Goal: Task Accomplishment & Management: Manage account settings

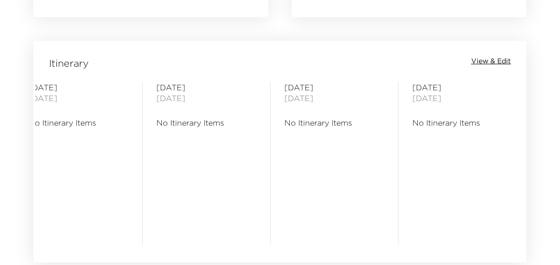
scroll to position [1114, 0]
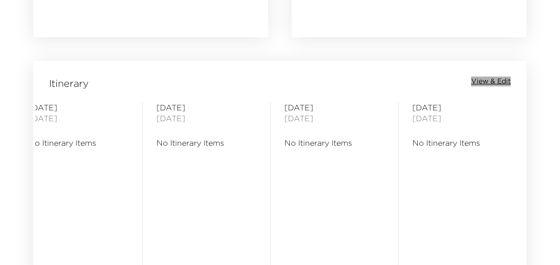
click at [504, 76] on span "View & Edit" at bounding box center [491, 81] width 40 height 10
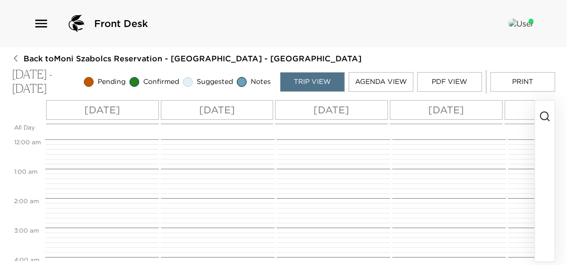
scroll to position [386, 0]
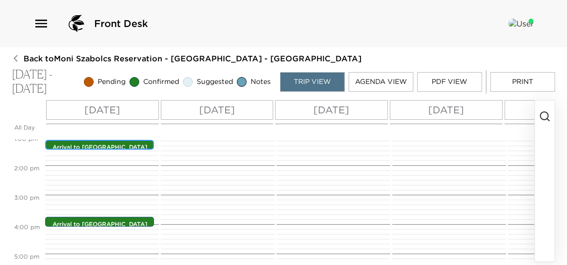
click at [119, 145] on p "Arrival to [GEOGRAPHIC_DATA] and Transportation ([PERSON_NAME], [PERSON_NAME] a…" at bounding box center [101, 159] width 99 height 33
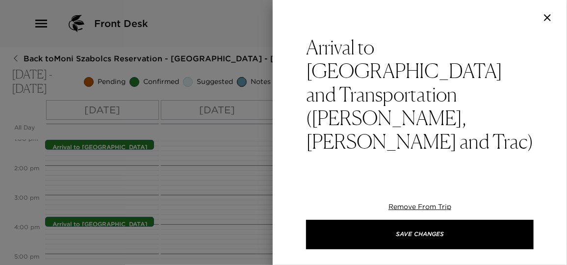
click at [213, 190] on div at bounding box center [283, 132] width 567 height 265
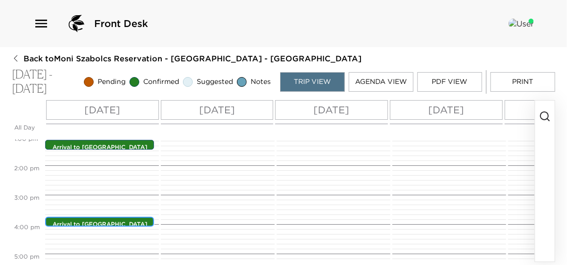
click at [112, 223] on p "Arrival to [GEOGRAPHIC_DATA] and Transportation (3 adults + 4 childrens)" at bounding box center [101, 232] width 99 height 25
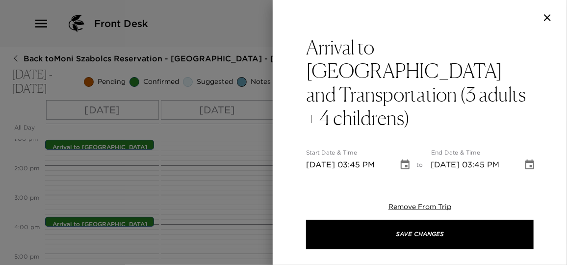
click at [112, 223] on div at bounding box center [283, 132] width 567 height 265
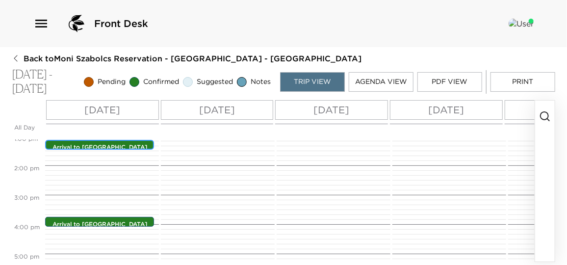
click at [105, 145] on p "Arrival to [GEOGRAPHIC_DATA] and Transportation ([PERSON_NAME], [PERSON_NAME] a…" at bounding box center [101, 159] width 99 height 33
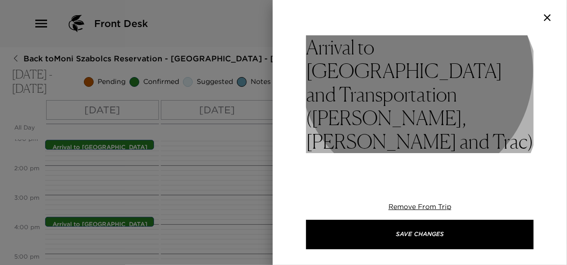
click at [394, 98] on h3 "Arrival to [GEOGRAPHIC_DATA] and Transportation ([PERSON_NAME], [PERSON_NAME] a…" at bounding box center [419, 94] width 227 height 118
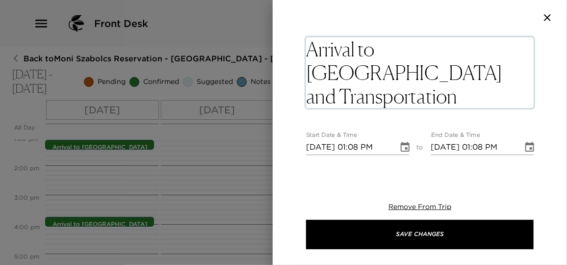
click at [398, 97] on textarea "Arrival to [GEOGRAPHIC_DATA] and Transportation ([PERSON_NAME], [PERSON_NAME] a…" at bounding box center [419, 72] width 227 height 71
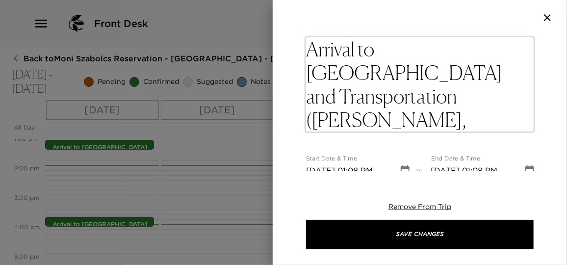
type textarea "Arrival to [GEOGRAPHIC_DATA] and Transportation ([PERSON_NAME], [PERSON_NAME] a…"
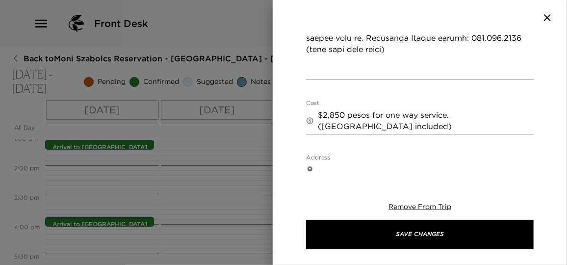
scroll to position [624, 0]
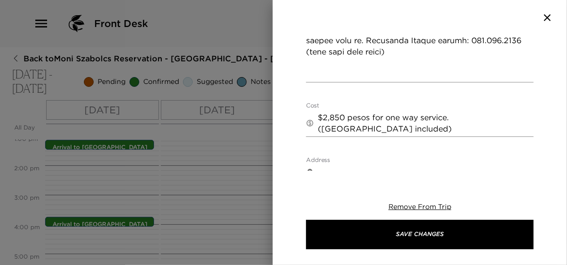
click at [394, 130] on textarea "$2,850 pesos for one way service. ([GEOGRAPHIC_DATA] included)" at bounding box center [426, 123] width 216 height 23
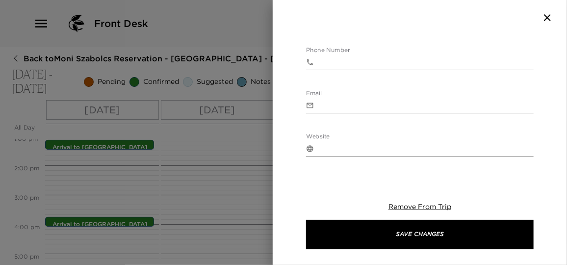
scroll to position [885, 0]
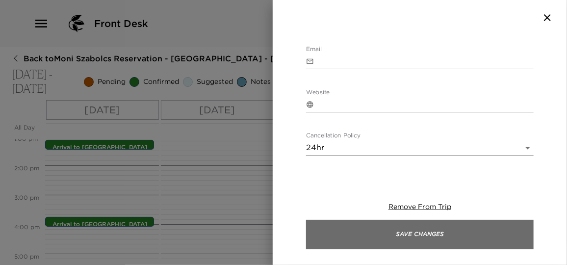
type textarea "$2,850 pesos for one way service. (Toll road included) + $500 pesos for grocery…"
click at [408, 224] on button "Save Changes" at bounding box center [419, 234] width 227 height 29
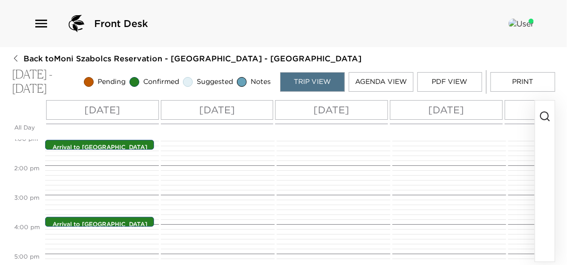
click at [544, 114] on icon "button" at bounding box center [545, 116] width 12 height 12
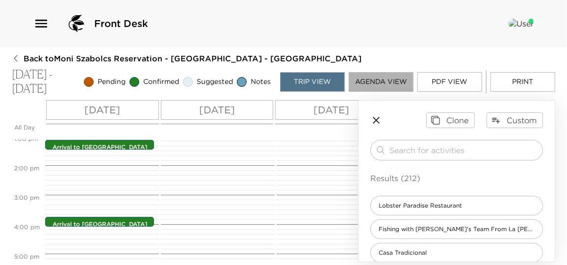
click at [392, 85] on button "Agenda View" at bounding box center [381, 82] width 65 height 20
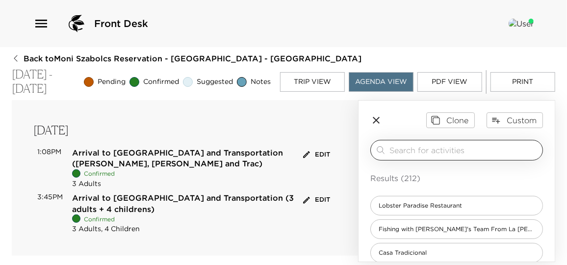
click at [439, 149] on input "search" at bounding box center [463, 149] width 149 height 11
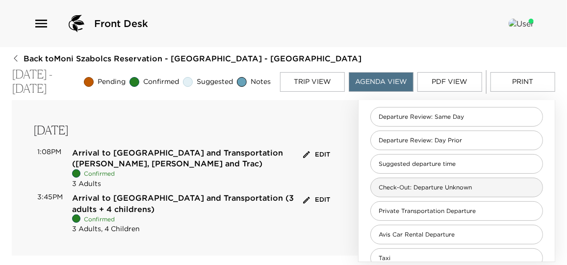
scroll to position [129, 0]
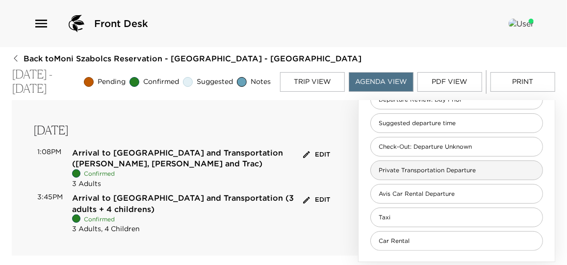
type input "depart"
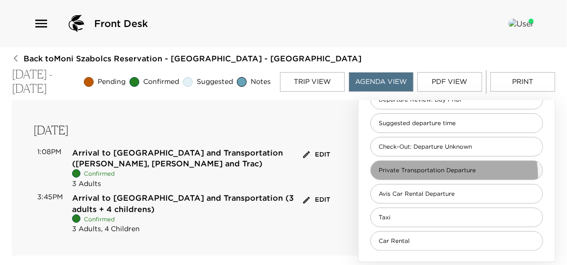
click at [439, 175] on div "Private Transportation Departure" at bounding box center [456, 170] width 173 height 20
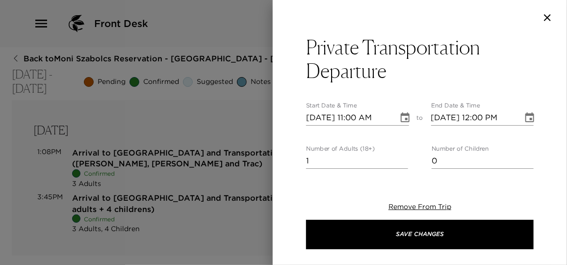
type textarea "Your private transportation has been confirmed with Bahia Car Service. This dep…"
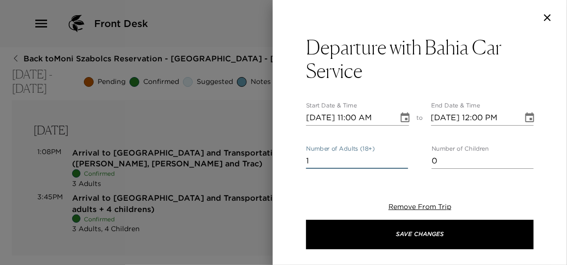
drag, startPoint x: 326, startPoint y: 163, endPoint x: 301, endPoint y: 160, distance: 25.7
click at [301, 160] on div "Departure with Bahia Car Service Start Date & Time [DATE] 11:00 AM to End Date …" at bounding box center [420, 102] width 294 height 135
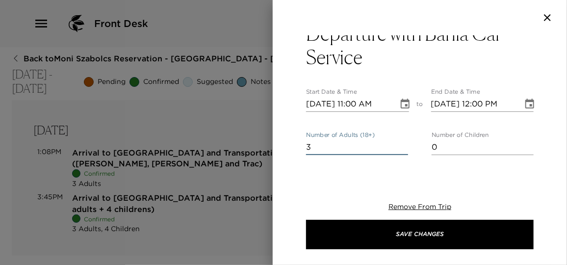
scroll to position [0, 0]
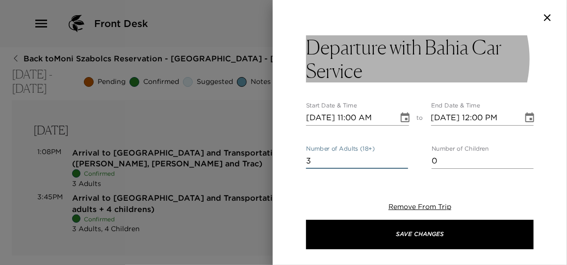
type input "3"
click at [386, 74] on h3 "Departure with Bahia Car Service" at bounding box center [419, 58] width 227 height 47
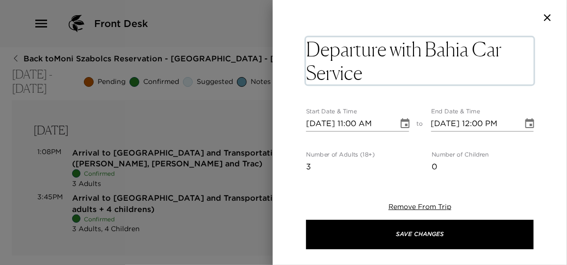
click at [386, 74] on textarea "Departure with Bahia Car Service" at bounding box center [419, 60] width 227 height 47
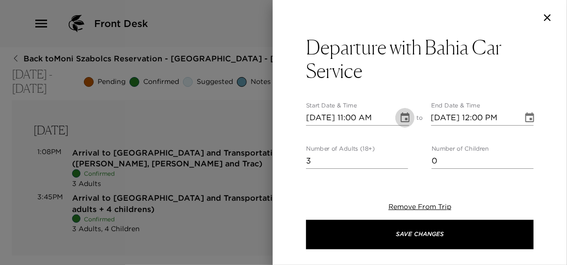
click at [399, 122] on icon "Choose date, selected date is Nov 9, 2025" at bounding box center [405, 118] width 12 height 12
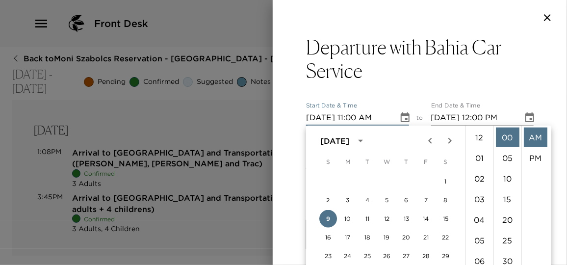
scroll to position [226, 0]
click at [428, 218] on button "14" at bounding box center [426, 219] width 18 height 18
type input "[DATE] 11:00 AM"
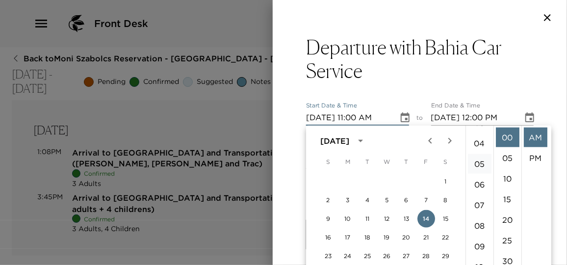
scroll to position [137, 0]
click at [534, 143] on li "AM" at bounding box center [536, 137] width 24 height 20
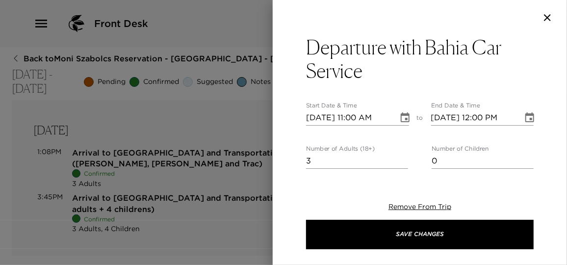
click at [526, 117] on icon "Choose date, selected date is Nov 14, 2025" at bounding box center [529, 117] width 9 height 10
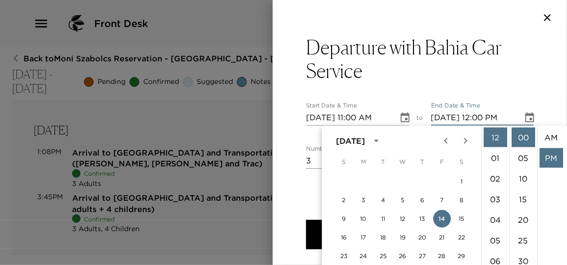
scroll to position [20, 0]
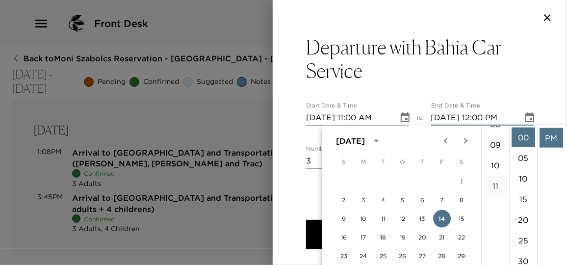
click at [494, 181] on li "11" at bounding box center [495, 186] width 24 height 20
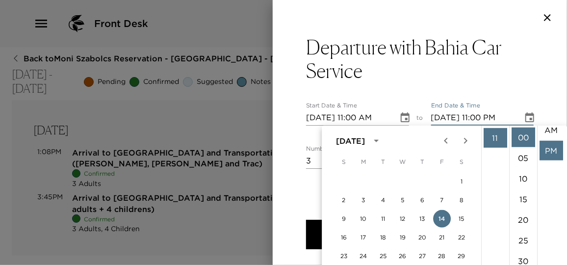
scroll to position [0, 0]
click at [549, 140] on li "AM" at bounding box center [551, 137] width 24 height 20
type input "[DATE] 11:00 AM"
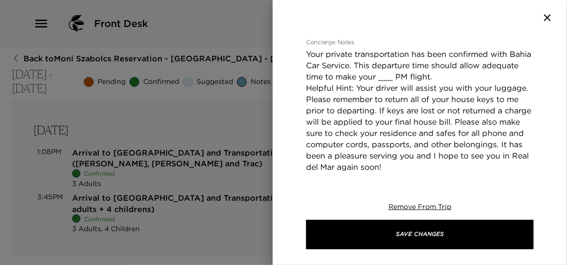
scroll to position [178, 0]
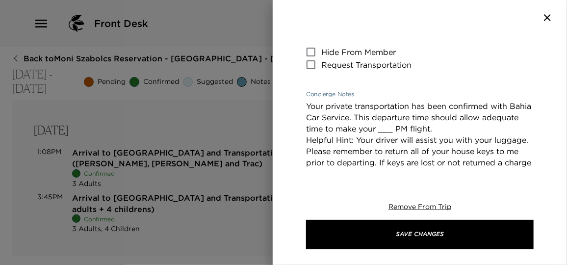
drag, startPoint x: 433, startPoint y: 129, endPoint x: 418, endPoint y: 128, distance: 14.7
click at [418, 128] on textarea "Your private transportation has been confirmed with Bahia Car Service. This dep…" at bounding box center [419, 168] width 227 height 135
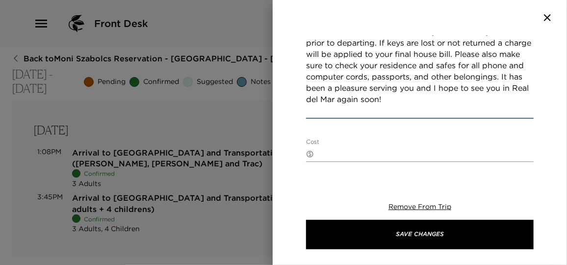
scroll to position [312, 0]
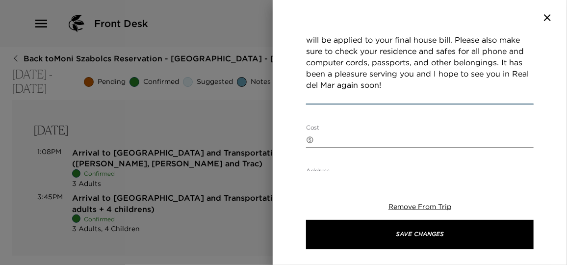
type textarea "Your private transportation has been confirmed with Bahia Car Service. This dep…"
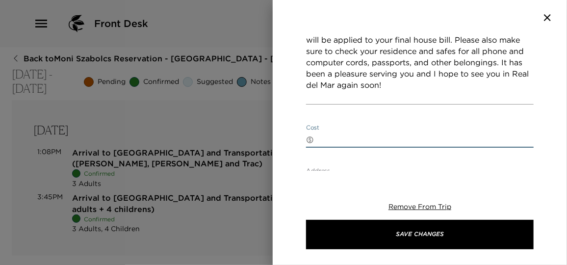
click at [338, 136] on textarea "Cost" at bounding box center [426, 139] width 216 height 11
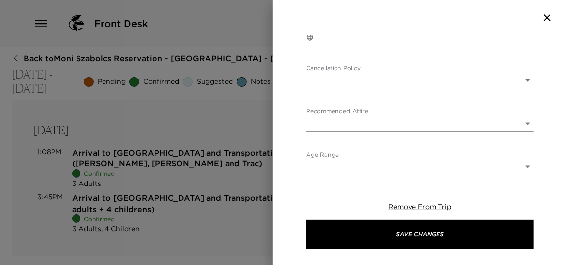
scroll to position [590, 0]
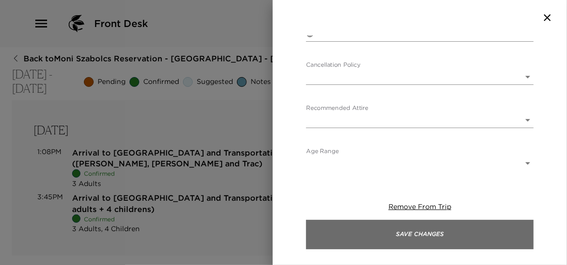
type textarea "$2,850 pesos."
click at [410, 224] on button "Save Changes" at bounding box center [419, 234] width 227 height 29
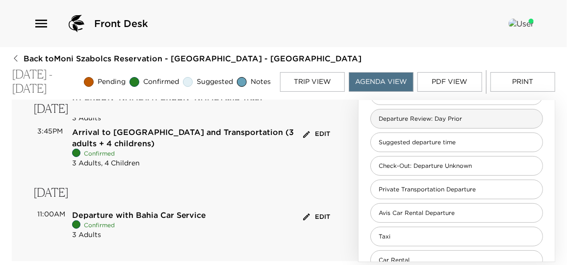
scroll to position [129, 0]
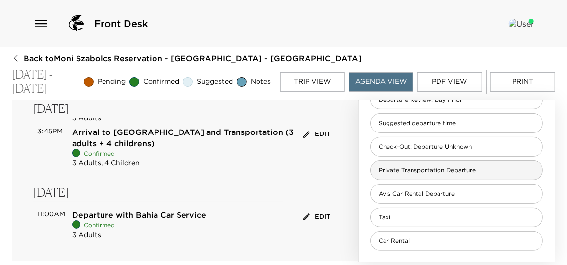
click at [433, 173] on div "Private Transportation Departure" at bounding box center [456, 170] width 173 height 20
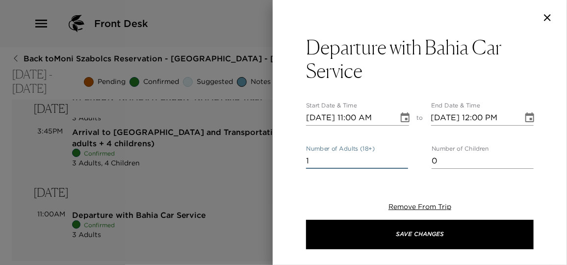
drag, startPoint x: 329, startPoint y: 160, endPoint x: 289, endPoint y: 163, distance: 40.3
click at [289, 163] on div "Departure with Bahia Car Service Start Date & Time [DATE] 11:00 AM to End Date …" at bounding box center [420, 102] width 294 height 135
type input "3"
drag, startPoint x: 441, startPoint y: 160, endPoint x: 424, endPoint y: 160, distance: 17.2
click at [424, 160] on div "Number of Adults (18+) 3 Number of Children 0" at bounding box center [419, 157] width 227 height 24
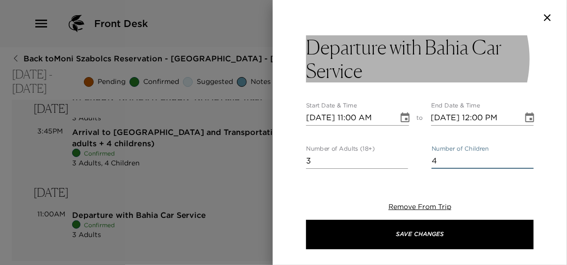
type input "4"
click at [382, 77] on h3 "Departure with Bahia Car Service" at bounding box center [419, 58] width 227 height 47
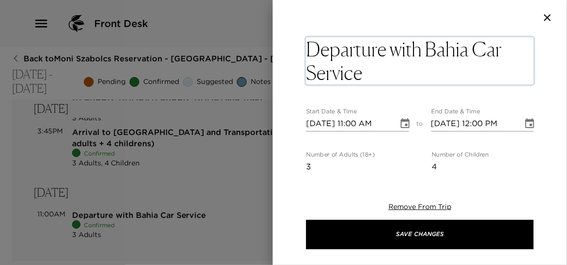
click at [382, 77] on textarea "Departure with Bahia Car Service" at bounding box center [419, 60] width 227 height 47
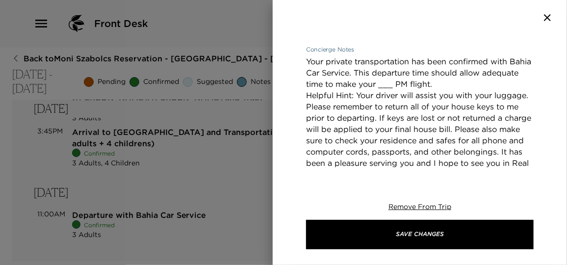
scroll to position [217, 0]
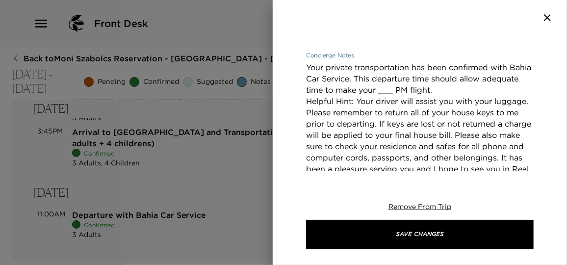
drag, startPoint x: 433, startPoint y: 92, endPoint x: 418, endPoint y: 91, distance: 15.2
click at [418, 91] on textarea "Your private transportation has been confirmed with Bahia Car Service. This dep…" at bounding box center [419, 129] width 227 height 135
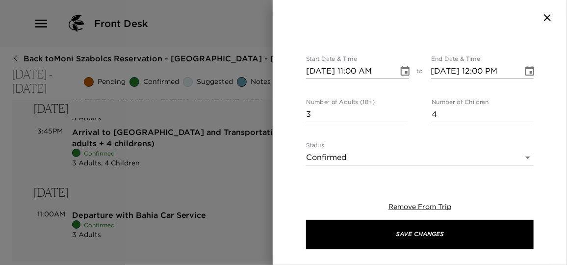
scroll to position [1, 0]
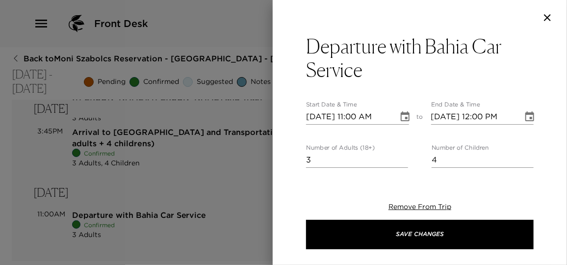
type textarea "Your private transportation has been confirmed with Bahia Car Service. This dep…"
click at [402, 119] on icon "Choose date, selected date is Nov 9, 2025" at bounding box center [405, 117] width 12 height 12
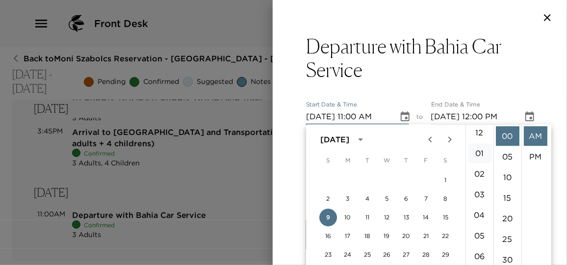
click at [480, 153] on li "01" at bounding box center [480, 153] width 24 height 20
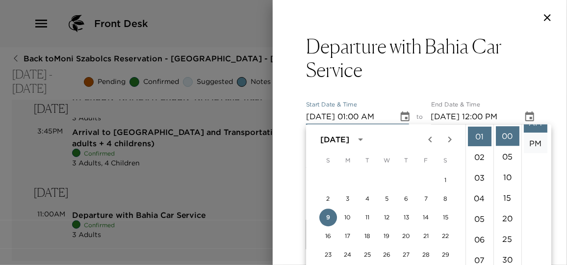
scroll to position [20, 0]
click at [534, 142] on li "PM" at bounding box center [536, 136] width 24 height 20
type input "[DATE] 01:00 PM"
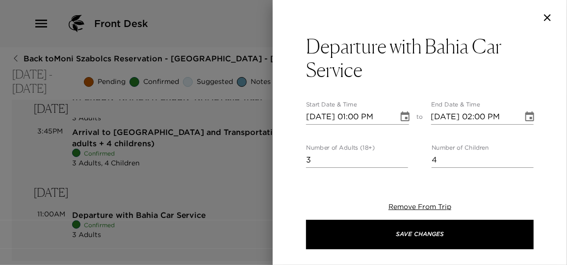
click at [524, 118] on icon "Choose date, selected date is Nov 9, 2025" at bounding box center [530, 117] width 12 height 12
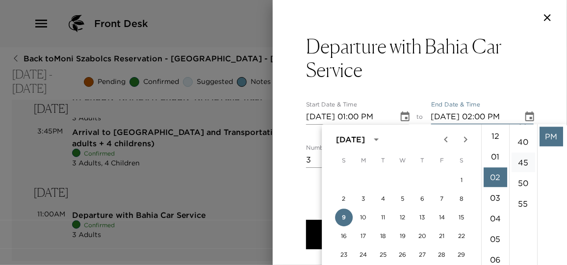
scroll to position [178, 0]
click at [499, 158] on li "01" at bounding box center [495, 157] width 24 height 20
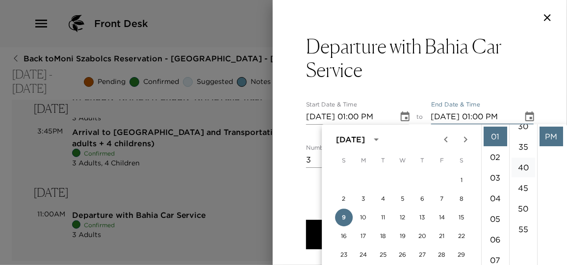
click at [525, 168] on li "40" at bounding box center [523, 167] width 24 height 20
type input "[DATE] 01:40 PM"
click at [554, 131] on li "PM" at bounding box center [551, 136] width 24 height 20
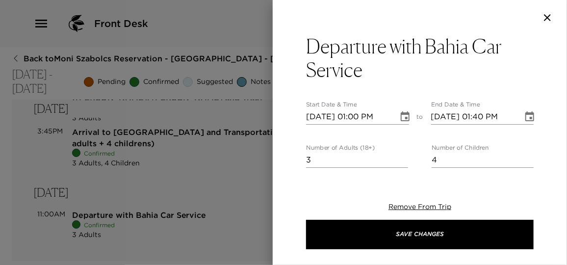
click at [525, 119] on icon "Choose date, selected date is Nov 9, 2025" at bounding box center [529, 116] width 9 height 10
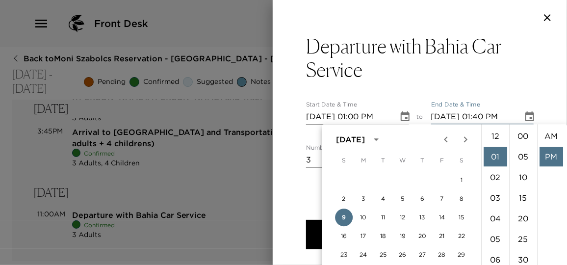
scroll to position [20, 0]
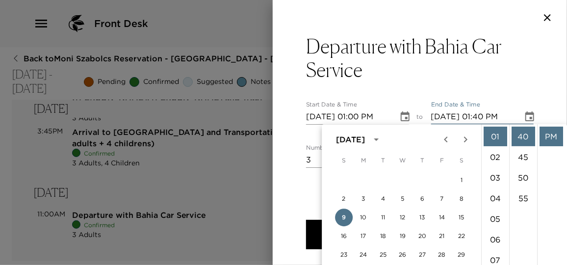
click at [400, 118] on icon "Choose date, selected date is Nov 9, 2025" at bounding box center [405, 117] width 12 height 12
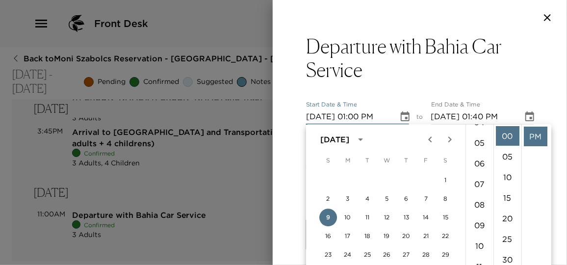
scroll to position [109, 0]
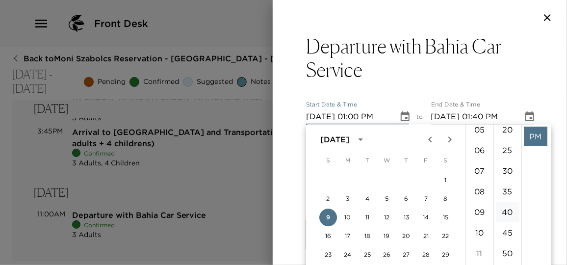
click at [508, 211] on li "40" at bounding box center [508, 212] width 24 height 20
type input "[DATE] 01:40 PM"
click at [535, 141] on li "PM" at bounding box center [536, 136] width 24 height 20
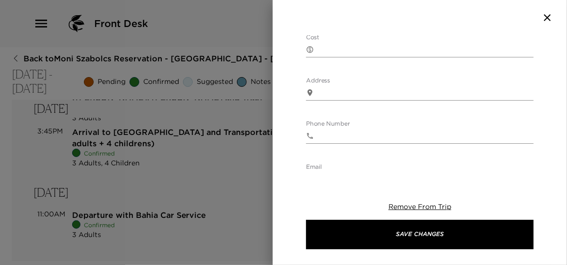
scroll to position [357, 0]
click at [340, 97] on textarea "Cost" at bounding box center [426, 93] width 216 height 11
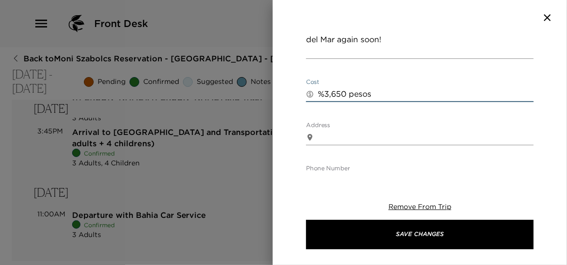
click at [326, 93] on textarea "%3,650 pesos" at bounding box center [426, 93] width 216 height 11
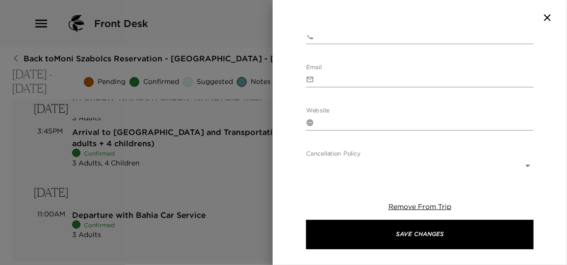
scroll to position [546, 0]
type textarea "$3,650 pesos"
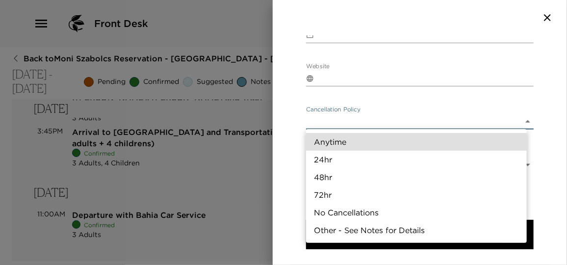
click at [366, 123] on body "Front Desk Back to Moni Szabolcs Reservation - Casa Oceano Real Del Mar - [GEOG…" at bounding box center [283, 132] width 567 height 265
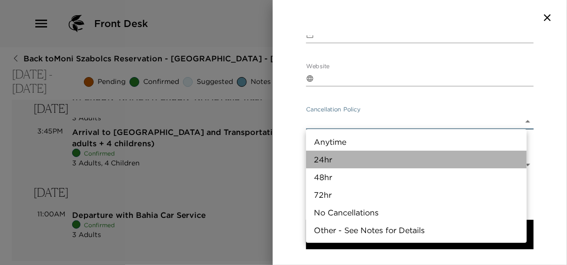
click at [351, 156] on li "24hr" at bounding box center [416, 160] width 221 height 18
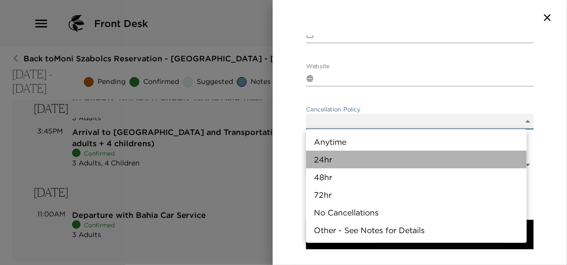
type input "24hr"
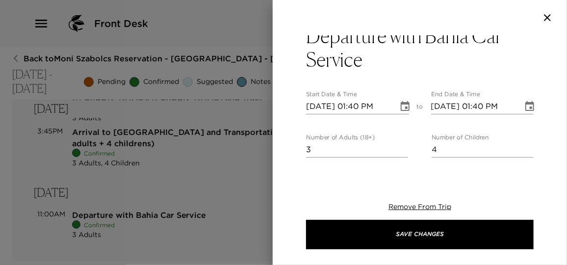
scroll to position [0, 0]
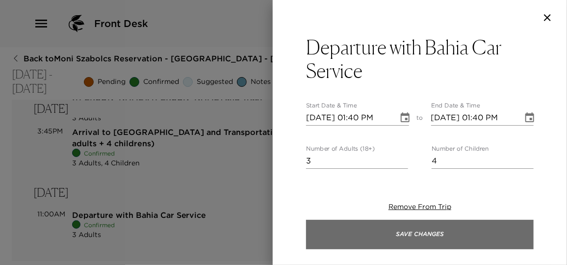
click at [411, 230] on button "Save Changes" at bounding box center [419, 234] width 227 height 29
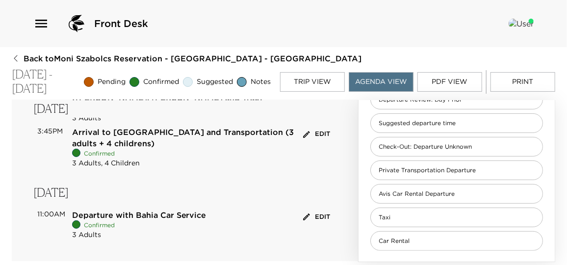
scroll to position [22, 0]
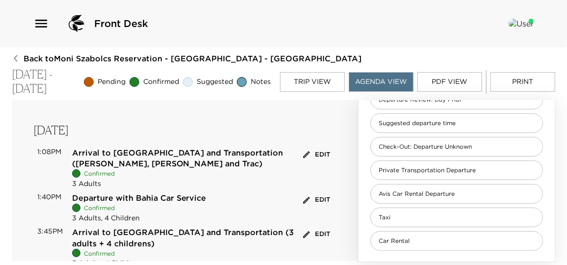
click at [212, 158] on p "Arrival to [GEOGRAPHIC_DATA] and Transportation ([PERSON_NAME], [PERSON_NAME] a…" at bounding box center [186, 167] width 228 height 41
click at [217, 151] on span "Arrival to [GEOGRAPHIC_DATA] and Transportation ([PERSON_NAME], [PERSON_NAME] a…" at bounding box center [177, 158] width 211 height 21
drag, startPoint x: 216, startPoint y: 151, endPoint x: 311, endPoint y: 151, distance: 95.1
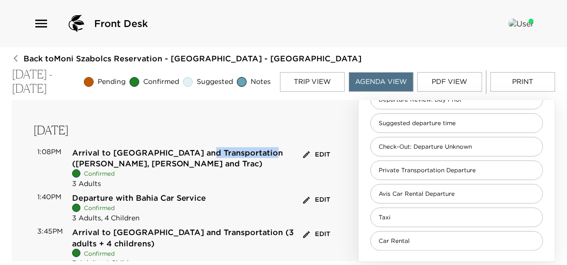
click at [311, 151] on button "Edit" at bounding box center [317, 154] width 32 height 15
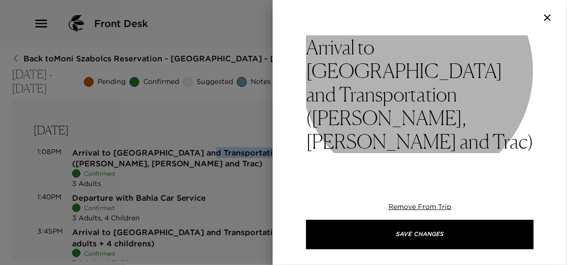
click at [428, 67] on h3 "Arrival to [GEOGRAPHIC_DATA] and Transportation ([PERSON_NAME], [PERSON_NAME] a…" at bounding box center [419, 94] width 227 height 118
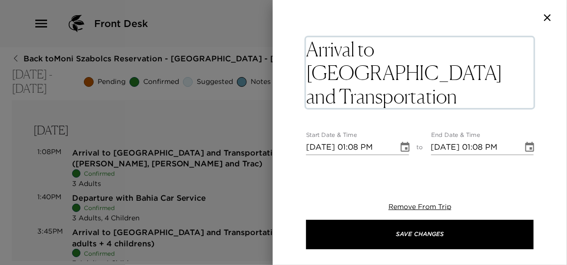
drag, startPoint x: 428, startPoint y: 68, endPoint x: 431, endPoint y: 90, distance: 21.9
click at [431, 90] on textarea "Arrival to [GEOGRAPHIC_DATA] and Transportation ([PERSON_NAME], [PERSON_NAME] a…" at bounding box center [419, 72] width 227 height 71
click at [358, 173] on div "Arrival to [GEOGRAPHIC_DATA] and Transportation ([PERSON_NAME], [PERSON_NAME] a…" at bounding box center [420, 132] width 294 height 265
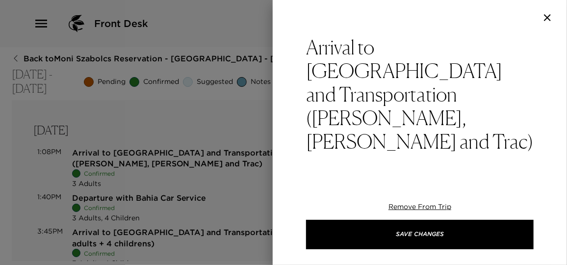
click at [247, 184] on div at bounding box center [283, 132] width 567 height 265
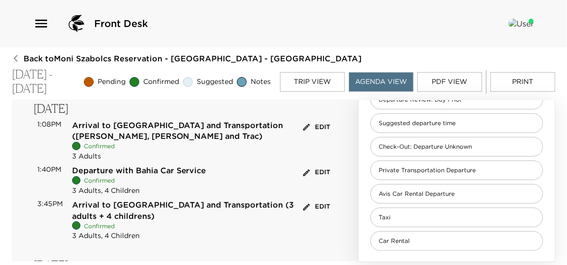
scroll to position [44, 0]
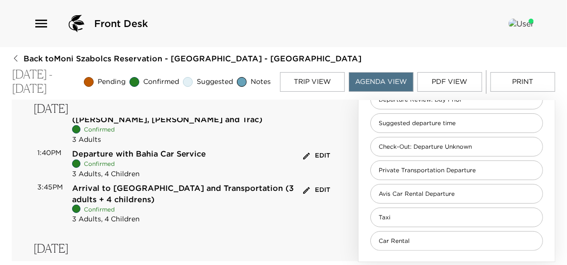
click at [179, 168] on div "Confirmed" at bounding box center [139, 164] width 134 height 10
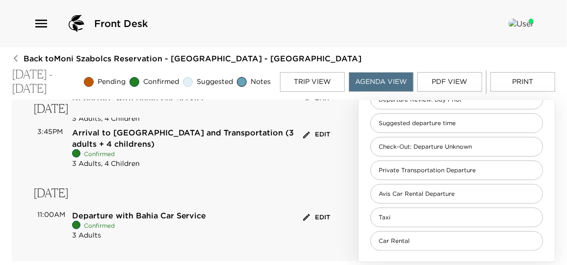
scroll to position [100, 0]
click at [313, 215] on button "Edit" at bounding box center [317, 216] width 32 height 15
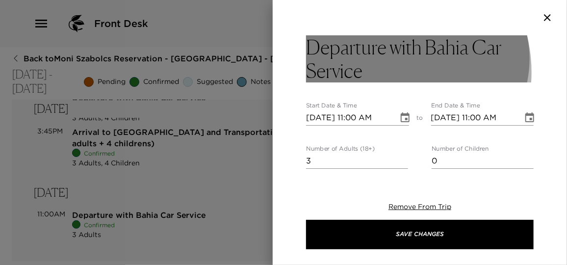
click at [379, 72] on h3 "Departure with Bahia Car Service" at bounding box center [419, 58] width 227 height 47
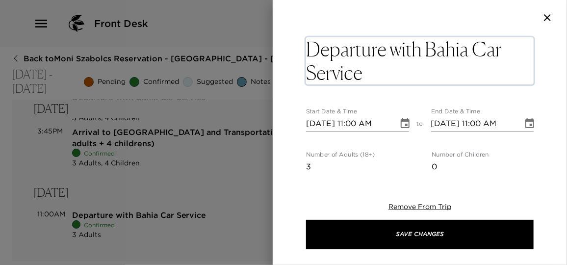
click at [379, 72] on textarea "Departure with Bahia Car Service" at bounding box center [419, 60] width 227 height 47
type textarea "Departure with Bahia Car Service ([PERSON_NAME], [PERSON_NAME] and Trac)"
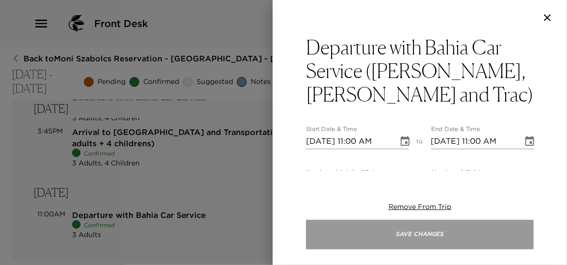
click at [427, 240] on button "Save Changes" at bounding box center [419, 234] width 227 height 29
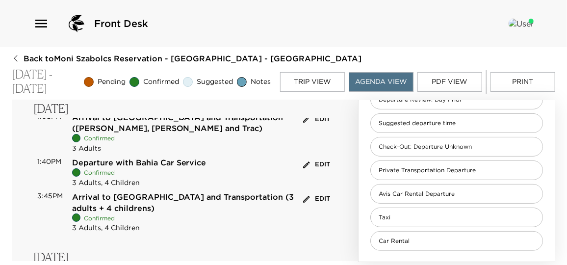
scroll to position [55, 0]
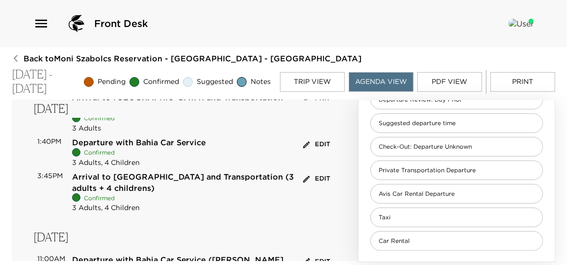
click at [313, 144] on button "Edit" at bounding box center [317, 144] width 32 height 15
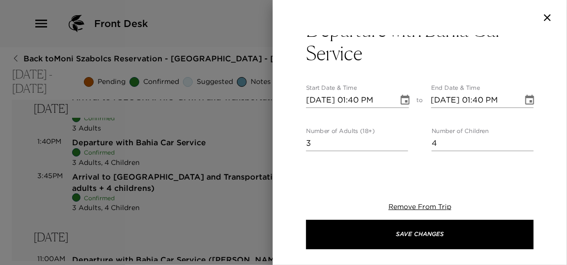
scroll to position [0, 0]
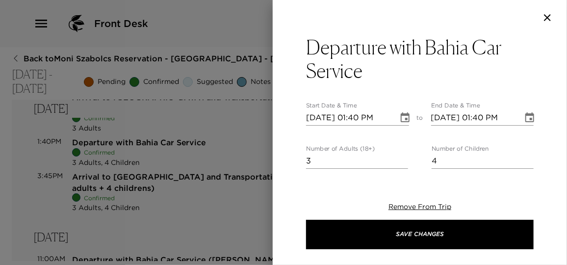
click at [403, 119] on icon "Choose date, selected date is Nov 9, 2025" at bounding box center [405, 117] width 9 height 10
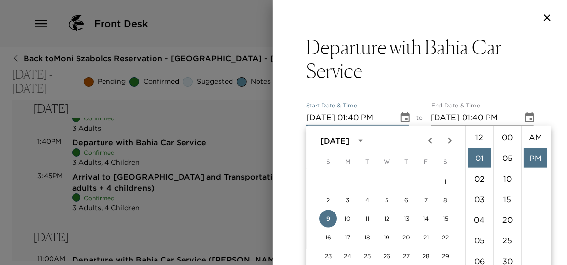
scroll to position [20, 0]
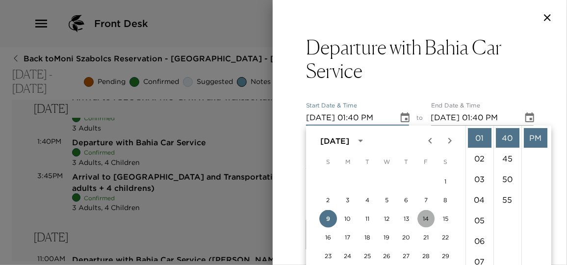
click at [426, 219] on button "14" at bounding box center [426, 219] width 18 height 18
type input "[DATE] 01:40 PM"
click at [540, 106] on div "Departure with Bahia Car Service Start Date & Time [DATE] 01:40 PM to End Date …" at bounding box center [420, 102] width 294 height 135
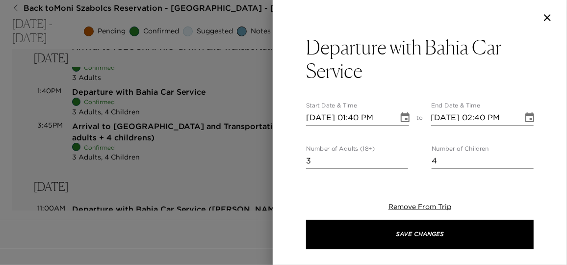
scroll to position [0, 0]
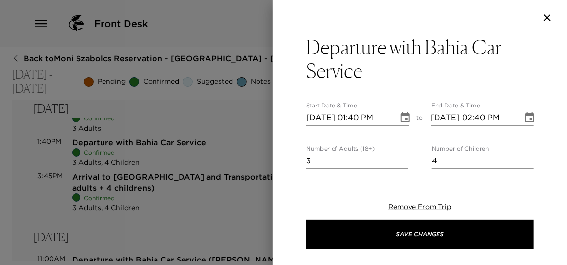
click at [524, 117] on icon "Choose date, selected date is Nov 14, 2025" at bounding box center [530, 118] width 12 height 12
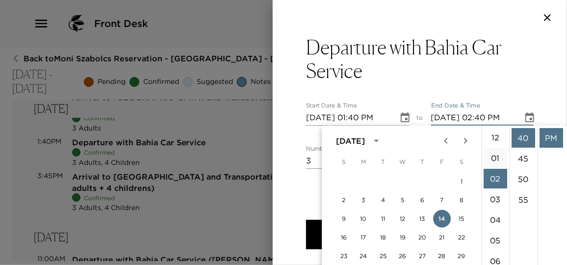
click at [491, 157] on li "01" at bounding box center [495, 158] width 24 height 20
type input "[DATE] 01:40 PM"
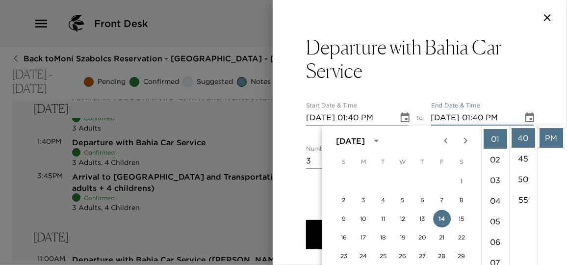
scroll to position [20, 0]
click at [545, 134] on li "PM" at bounding box center [551, 138] width 24 height 20
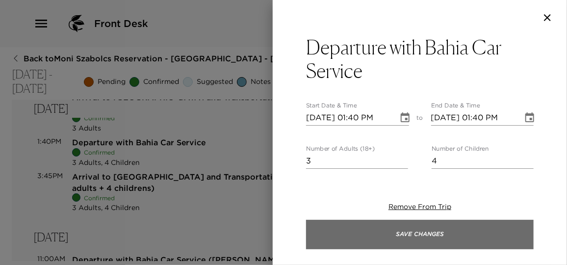
click at [461, 231] on button "Save Changes" at bounding box center [419, 234] width 227 height 29
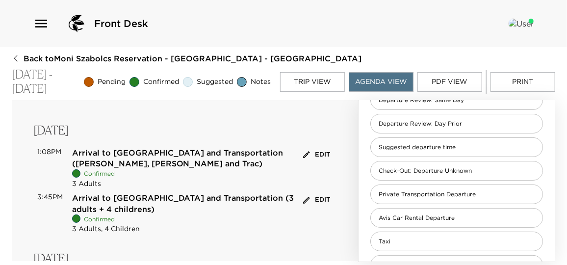
scroll to position [0, 0]
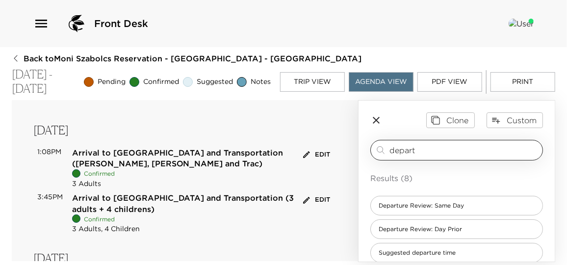
click at [409, 152] on input "depart" at bounding box center [463, 149] width 149 height 11
drag, startPoint x: 429, startPoint y: 151, endPoint x: 394, endPoint y: 151, distance: 35.8
click at [394, 151] on input "depart" at bounding box center [463, 149] width 149 height 11
type input "d"
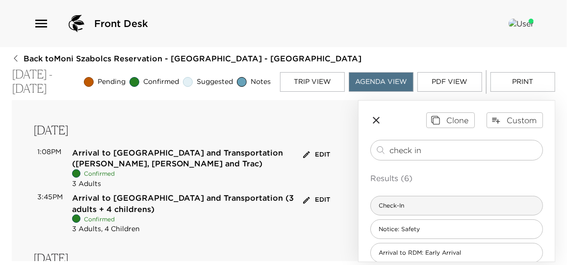
type input "check in"
click at [417, 199] on div "Check-In" at bounding box center [456, 206] width 173 height 20
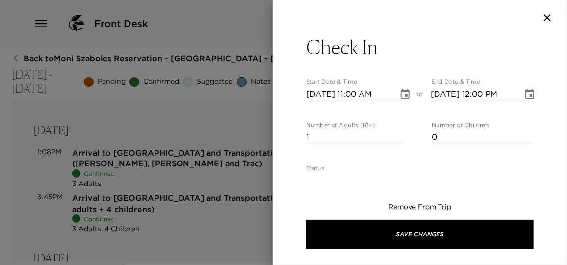
type textarea "Welcome Home! I will personally greet and will give you a thorough orientation …"
click at [400, 93] on icon "Choose date, selected date is Nov 9, 2025" at bounding box center [405, 94] width 12 height 12
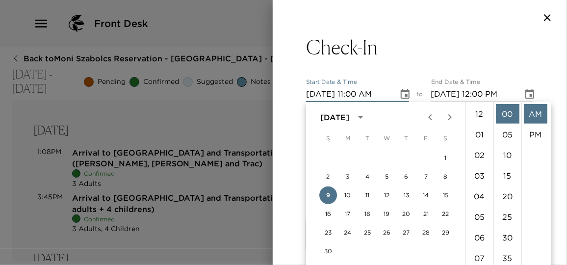
scroll to position [226, 0]
click at [482, 148] on li "04" at bounding box center [480, 148] width 24 height 20
click at [531, 116] on li "PM" at bounding box center [536, 114] width 24 height 20
type input "[DATE] 04:00 PM"
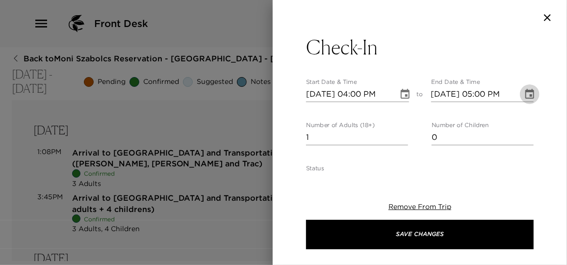
click at [520, 96] on button "Choose date, selected date is Nov 9, 2025" at bounding box center [530, 94] width 20 height 20
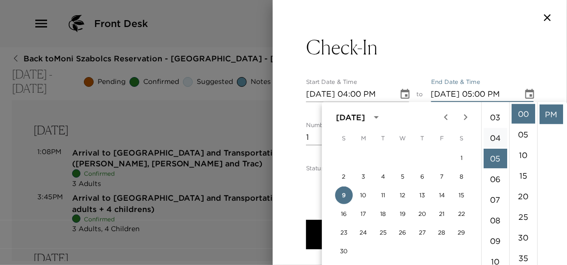
click at [497, 138] on li "04" at bounding box center [495, 138] width 24 height 20
type input "[DATE] 04:00 PM"
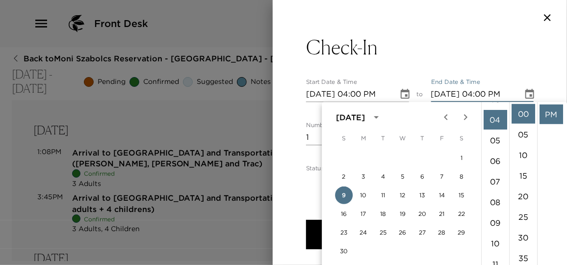
scroll to position [82, 0]
click at [554, 118] on li "PM" at bounding box center [551, 114] width 24 height 20
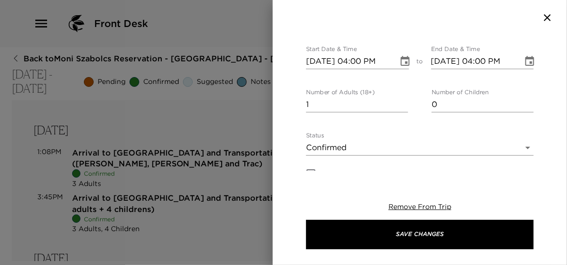
scroll to position [0, 0]
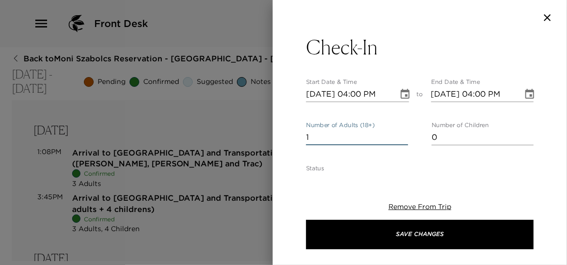
drag, startPoint x: 317, startPoint y: 137, endPoint x: 284, endPoint y: 137, distance: 32.8
click at [284, 137] on div "Check-In Start Date & Time [DATE] 04:00 PM to End Date & Time [DATE] 04:00 PM N…" at bounding box center [420, 102] width 294 height 135
drag, startPoint x: 321, startPoint y: 138, endPoint x: 307, endPoint y: 136, distance: 13.9
click at [307, 136] on input "7" at bounding box center [357, 137] width 102 height 16
type input "6"
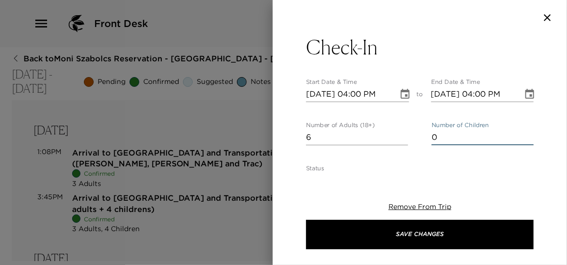
drag, startPoint x: 445, startPoint y: 137, endPoint x: 416, endPoint y: 138, distance: 28.5
click at [416, 138] on div "Number of Adults (18+) 6 Number of Children 0" at bounding box center [419, 134] width 227 height 24
type input "4"
drag, startPoint x: 320, startPoint y: 137, endPoint x: 281, endPoint y: 134, distance: 39.3
click at [281, 134] on div "Check-In Start Date & Time [DATE] 04:00 PM to End Date & Time [DATE] 04:00 PM N…" at bounding box center [420, 102] width 294 height 135
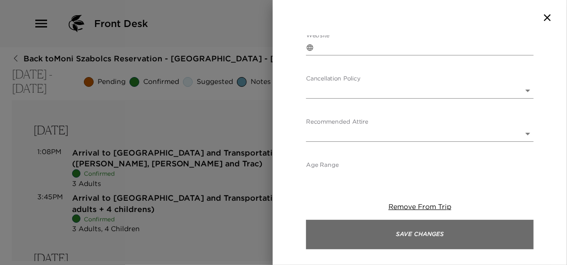
scroll to position [601, 0]
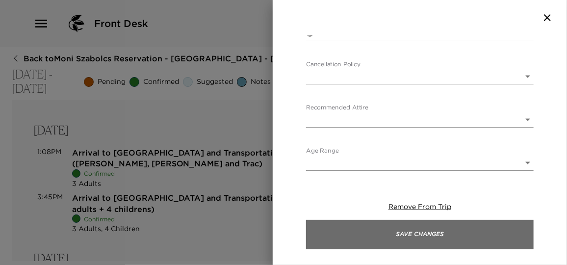
type input "7"
click at [414, 230] on button "Save Changes" at bounding box center [419, 234] width 227 height 29
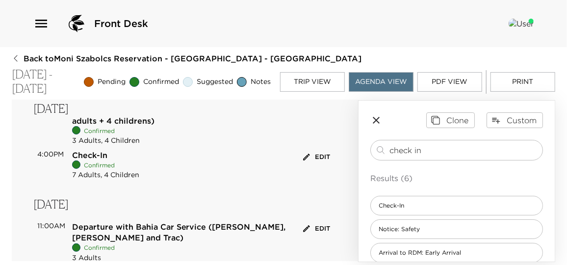
scroll to position [0, 0]
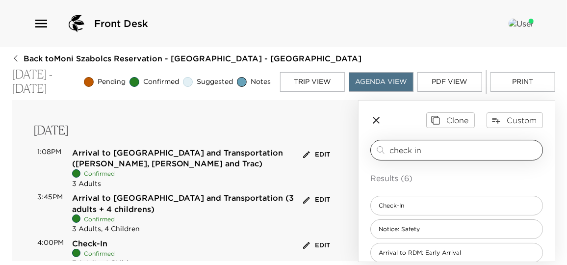
click at [436, 146] on input "check in" at bounding box center [463, 149] width 149 height 11
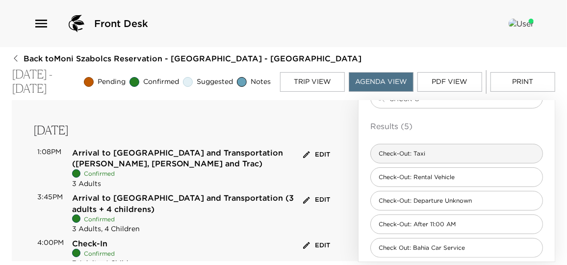
scroll to position [59, 0]
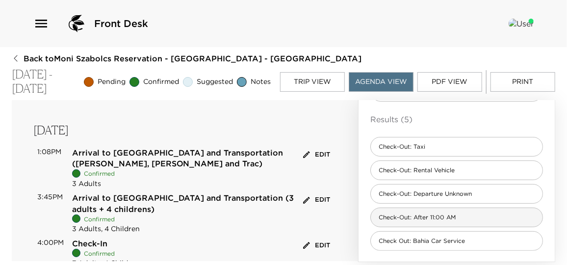
type input "check o"
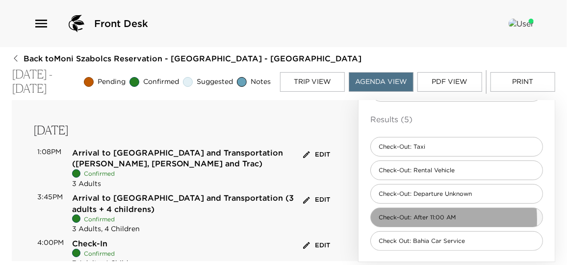
click at [409, 218] on span "Check-Out: After 11:00 AM" at bounding box center [417, 217] width 93 height 8
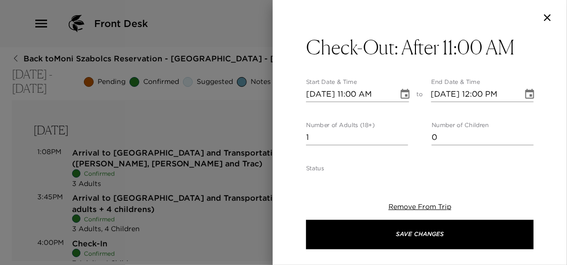
type textarea "Please note that check out of the residence is no later than 11:00 AM. Since yo…"
drag, startPoint x: 316, startPoint y: 138, endPoint x: 289, endPoint y: 134, distance: 26.8
click at [289, 134] on div "Check-Out after 11:00 AM Start Date & Time [DATE] 11:00 AM to End Date & Time […" at bounding box center [420, 102] width 294 height 135
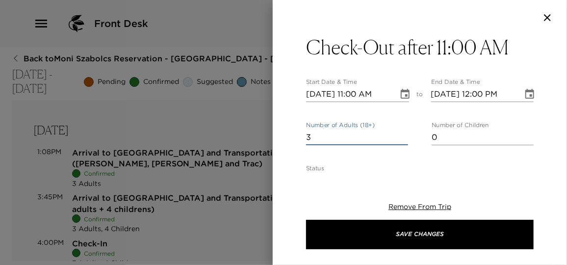
drag, startPoint x: 320, startPoint y: 139, endPoint x: 295, endPoint y: 139, distance: 25.5
click at [295, 139] on div "Check-Out after 11:00 AM Start Date & Time [DATE] 11:00 AM to End Date & Time […" at bounding box center [420, 102] width 294 height 135
type input "7"
drag, startPoint x: 442, startPoint y: 135, endPoint x: 425, endPoint y: 138, distance: 17.3
click at [425, 138] on div "Number of Adults (18+) 7 Number of Children 0" at bounding box center [419, 134] width 227 height 24
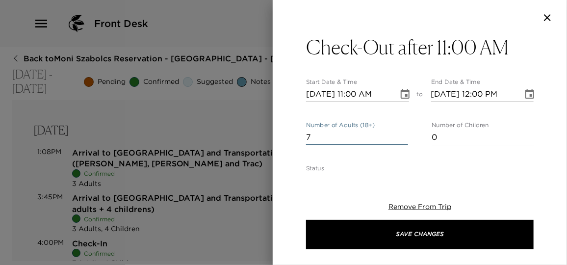
drag, startPoint x: 321, startPoint y: 134, endPoint x: 308, endPoint y: 137, distance: 13.1
click at [308, 137] on input "7" at bounding box center [357, 137] width 102 height 16
drag, startPoint x: 440, startPoint y: 138, endPoint x: 418, endPoint y: 137, distance: 22.6
click at [418, 137] on div "Number of Adults (18+) 7 Number of Children 0" at bounding box center [419, 134] width 227 height 24
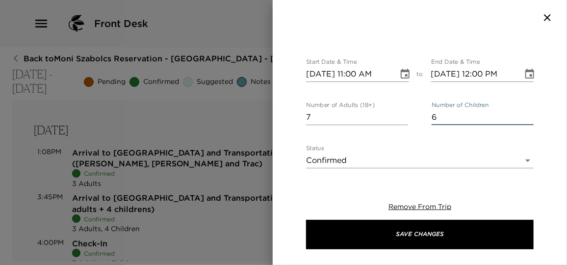
scroll to position [0, 0]
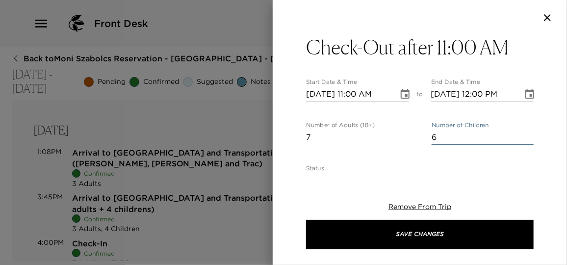
type input "6"
click at [399, 93] on icon "Choose date, selected date is Nov 9, 2025" at bounding box center [405, 94] width 12 height 12
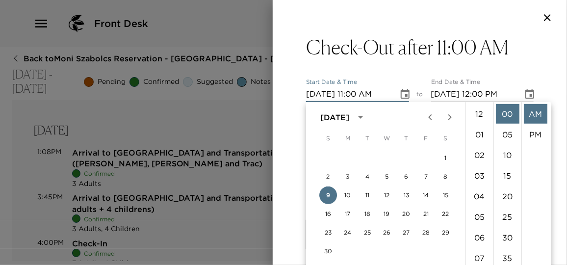
scroll to position [226, 0]
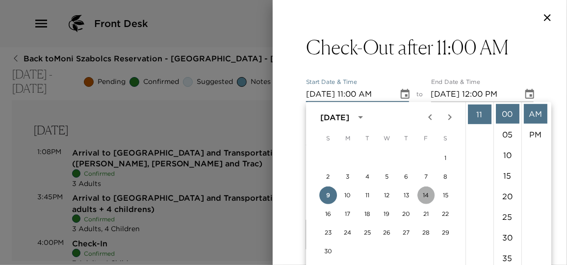
click at [428, 193] on button "14" at bounding box center [426, 195] width 18 height 18
type input "[DATE] 11:00 AM"
drag, startPoint x: 478, startPoint y: 117, endPoint x: 516, endPoint y: 112, distance: 38.6
click at [478, 117] on li "11" at bounding box center [480, 114] width 24 height 20
click at [534, 112] on li "AM" at bounding box center [536, 114] width 24 height 20
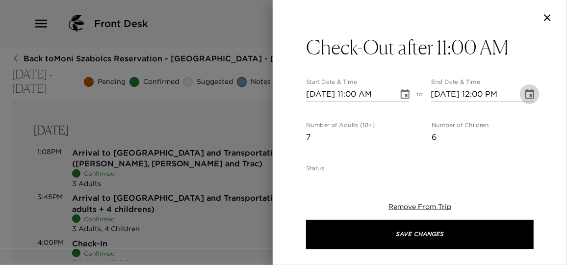
click at [527, 97] on icon "Choose date, selected date is Nov 14, 2025" at bounding box center [529, 94] width 9 height 10
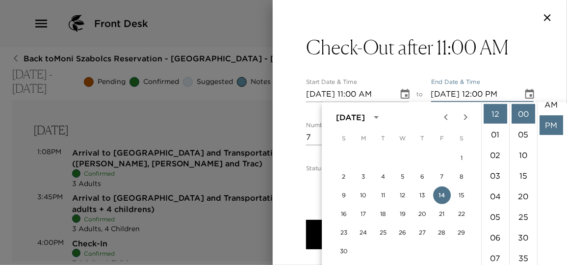
scroll to position [0, 0]
click at [551, 120] on li "AM" at bounding box center [551, 114] width 24 height 20
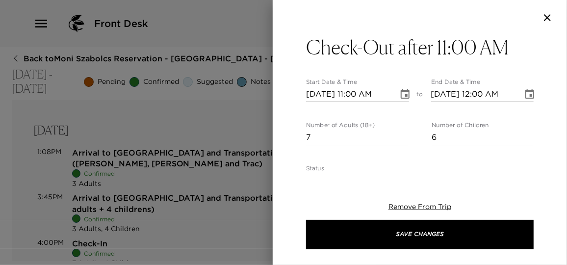
scroll to position [20, 0]
click at [524, 96] on icon "Choose date, selected date is Nov 14, 2025" at bounding box center [530, 94] width 12 height 12
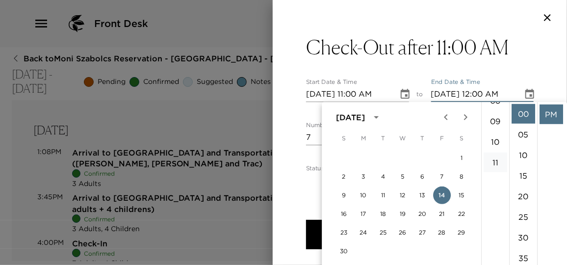
click at [498, 165] on li "11" at bounding box center [495, 162] width 24 height 20
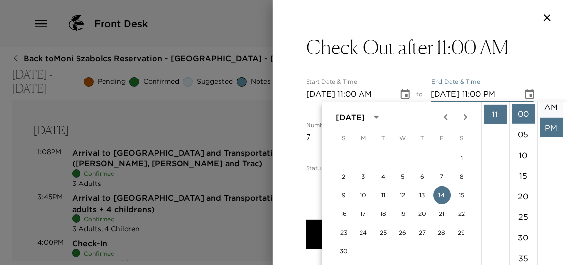
scroll to position [0, 0]
click at [548, 111] on li "AM" at bounding box center [551, 114] width 24 height 20
type input "[DATE] 11:00 AM"
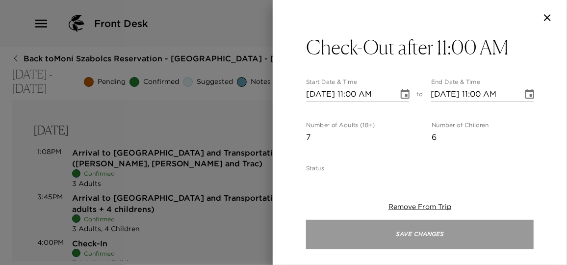
click at [449, 232] on button "Save Changes" at bounding box center [419, 234] width 227 height 29
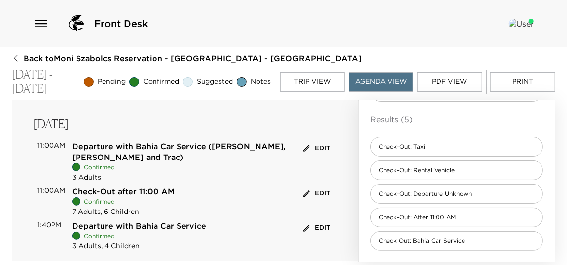
scroll to position [124, 0]
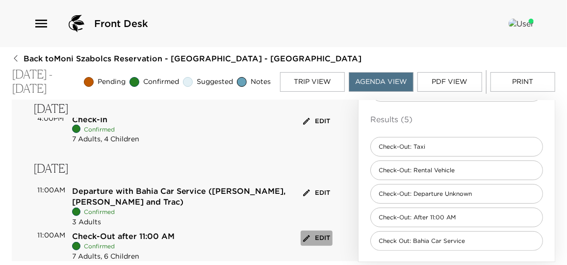
click at [311, 230] on button "Edit" at bounding box center [317, 237] width 32 height 15
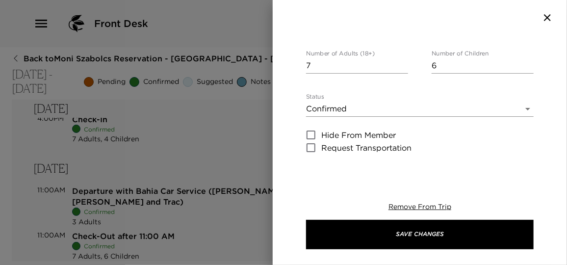
scroll to position [178, 0]
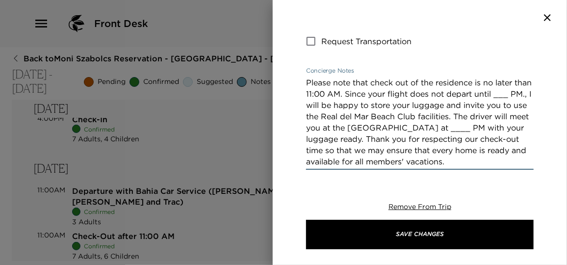
drag, startPoint x: 321, startPoint y: 106, endPoint x: 306, endPoint y: 106, distance: 14.7
click at [306, 106] on textarea "Please note that check out of the residence is no later than 11:00 AM. Since yo…" at bounding box center [419, 122] width 227 height 90
drag, startPoint x: 504, startPoint y: 129, endPoint x: 485, endPoint y: 128, distance: 18.6
click at [485, 128] on textarea "Please note that check out of the residence is no later than 11:00 AM. Since yo…" at bounding box center [419, 122] width 227 height 90
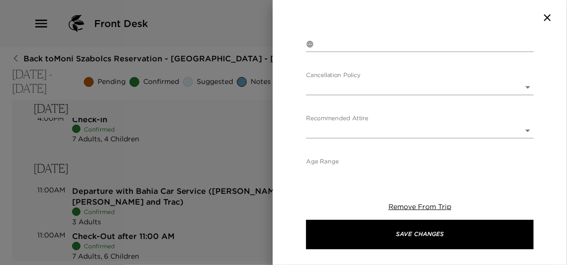
scroll to position [522, 0]
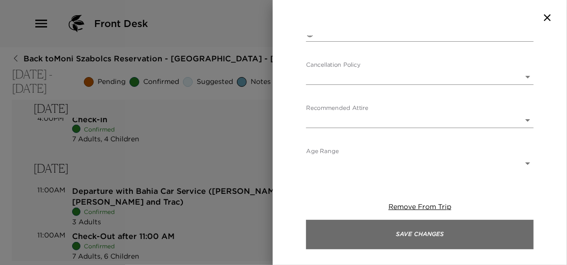
type textarea "Please note that check out of the residence is no later than 11:00 AM. Since yo…"
click at [444, 225] on button "Save Changes" at bounding box center [419, 234] width 227 height 29
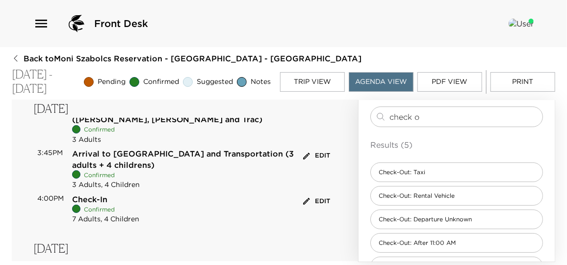
scroll to position [0, 0]
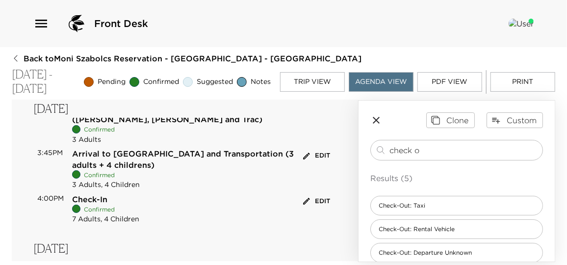
click at [380, 121] on icon "button" at bounding box center [376, 120] width 12 height 12
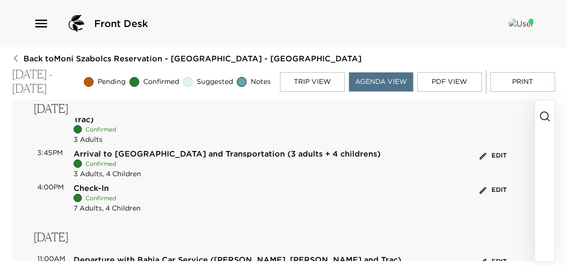
click at [533, 85] on button "Print" at bounding box center [522, 82] width 65 height 20
